Goal: Book appointment/travel/reservation

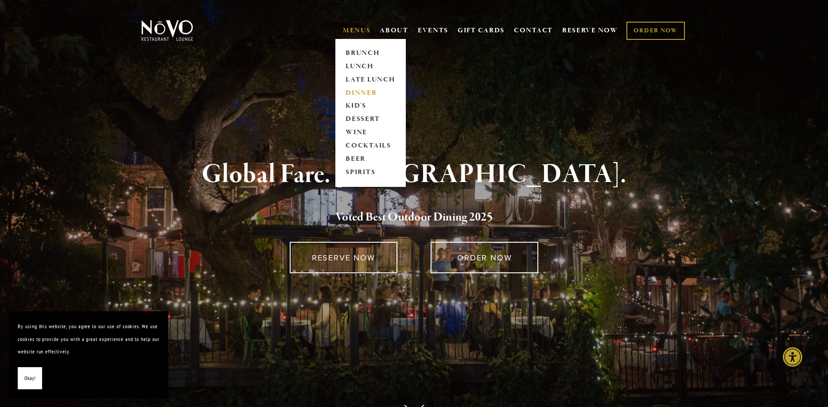
click at [347, 93] on link "DINNER" at bounding box center [370, 92] width 55 height 13
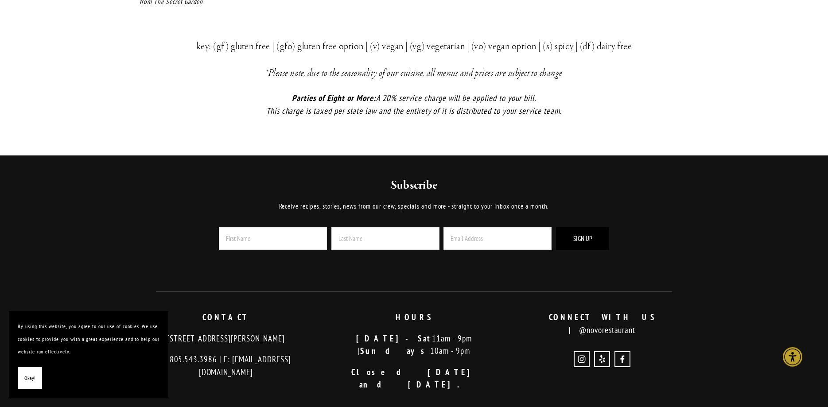
scroll to position [1988, 0]
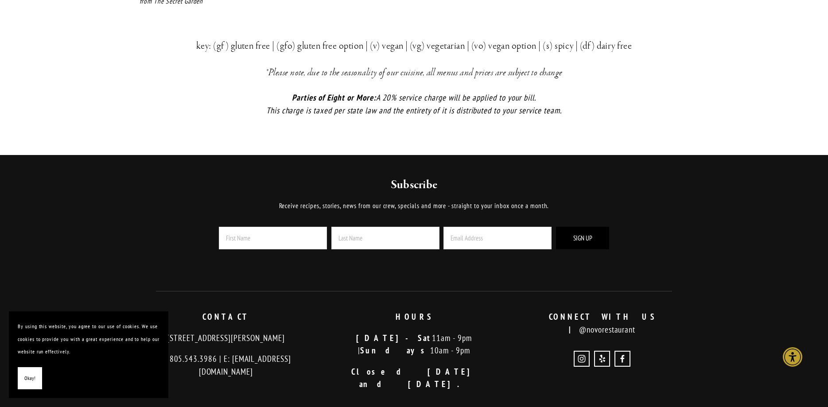
click at [31, 377] on span "Okay!" at bounding box center [29, 378] width 11 height 13
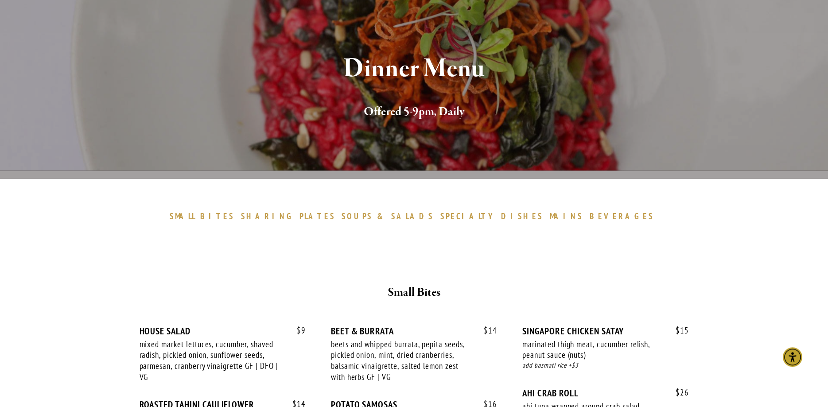
scroll to position [0, 0]
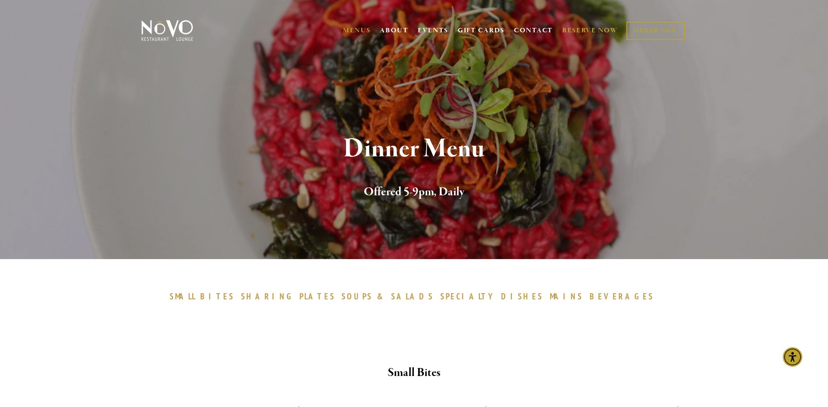
click at [600, 28] on link "RESERVE NOW" at bounding box center [590, 30] width 56 height 17
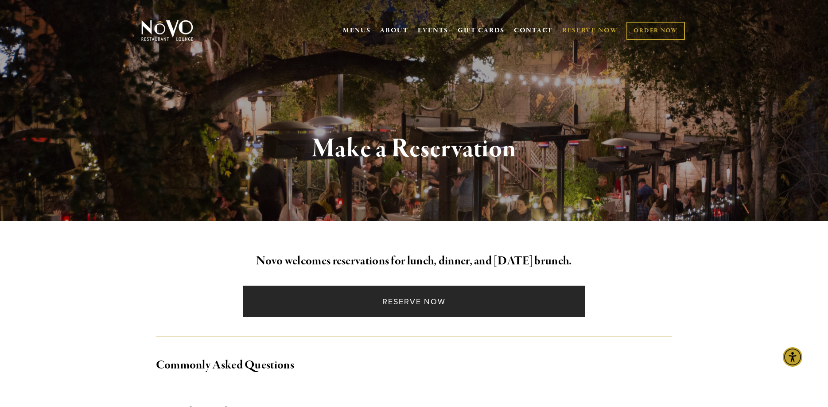
click at [393, 309] on link "Reserve Now" at bounding box center [414, 301] width 342 height 31
